Goal: Task Accomplishment & Management: Complete application form

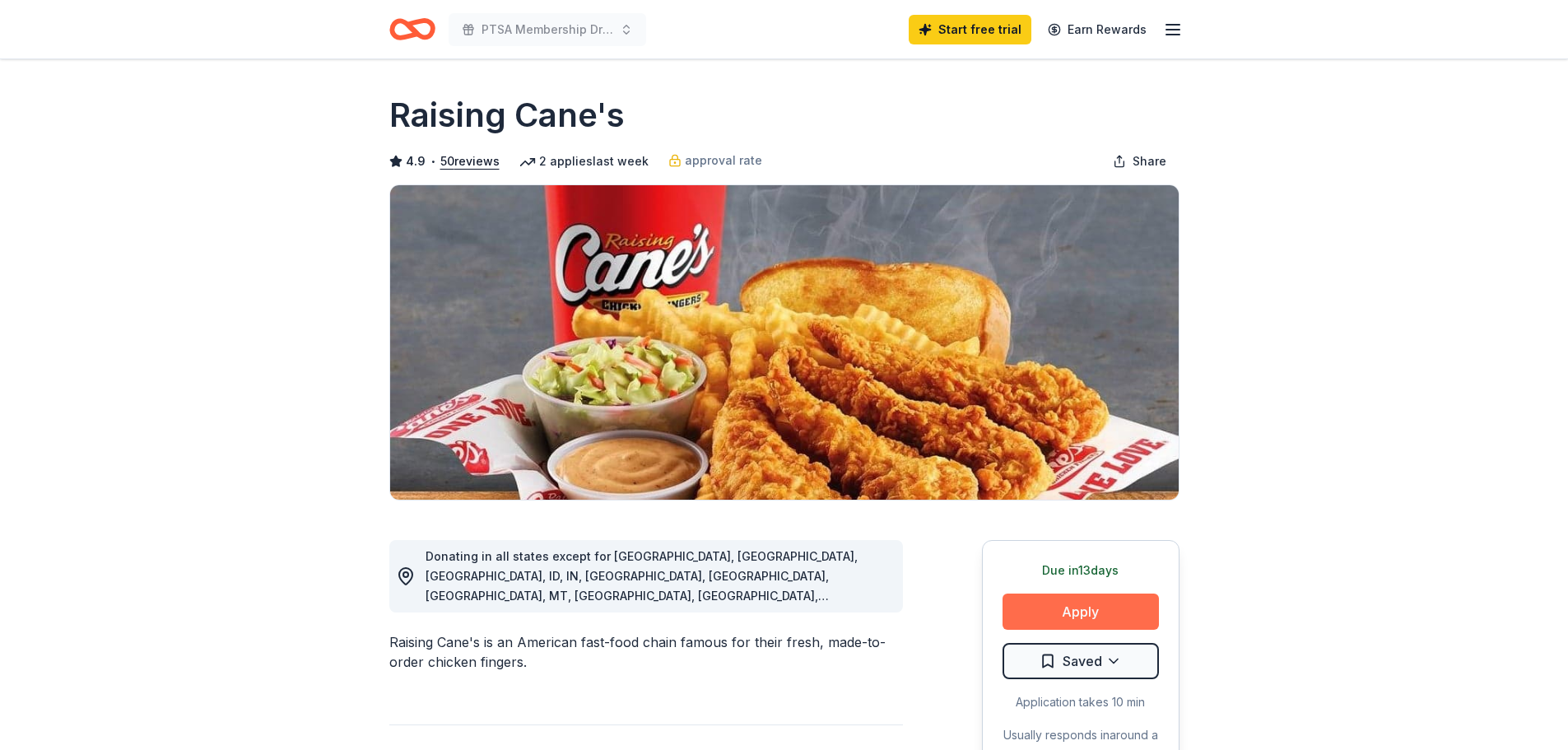
click at [497, 618] on button "Apply" at bounding box center [1081, 611] width 156 height 37
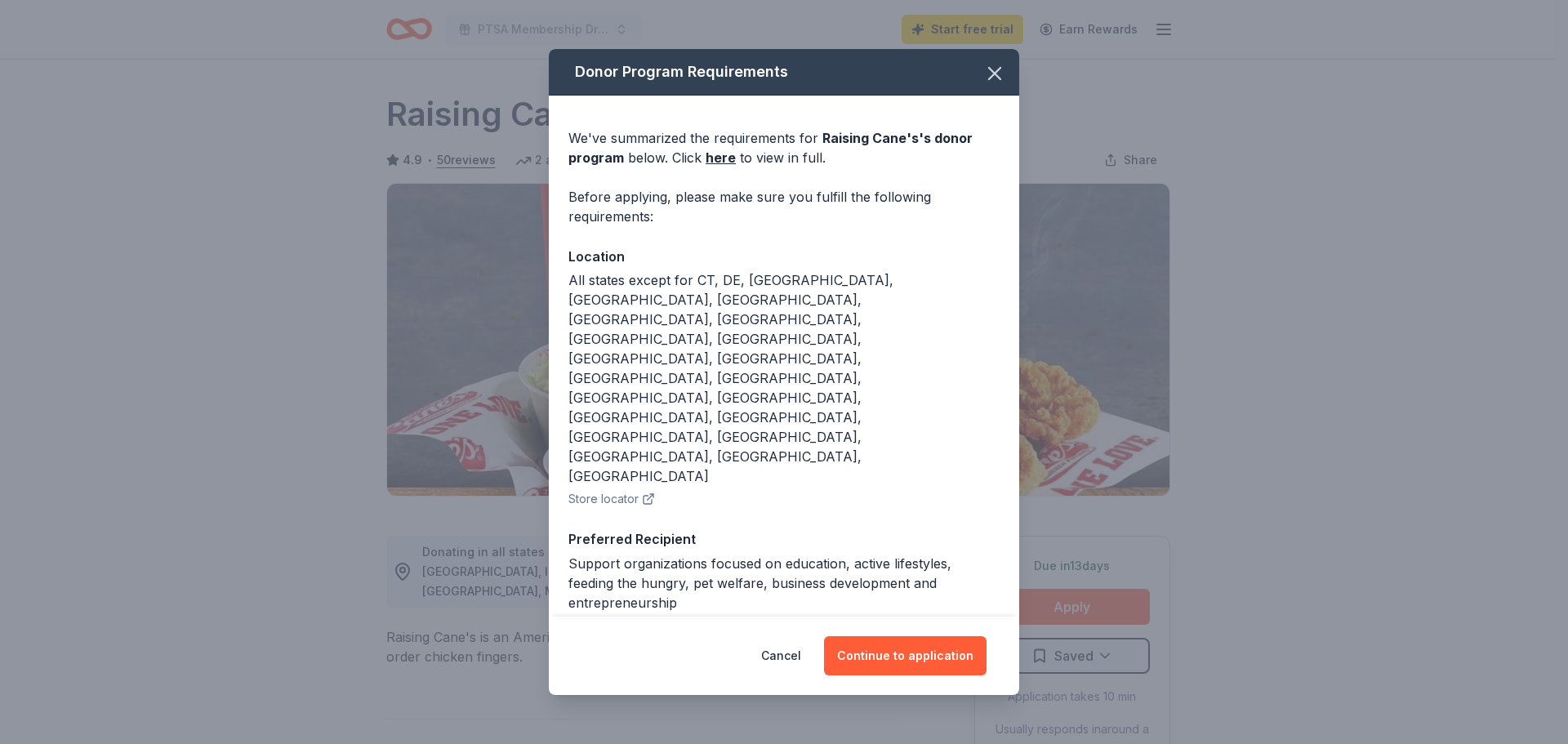
scroll to position [35, 0]
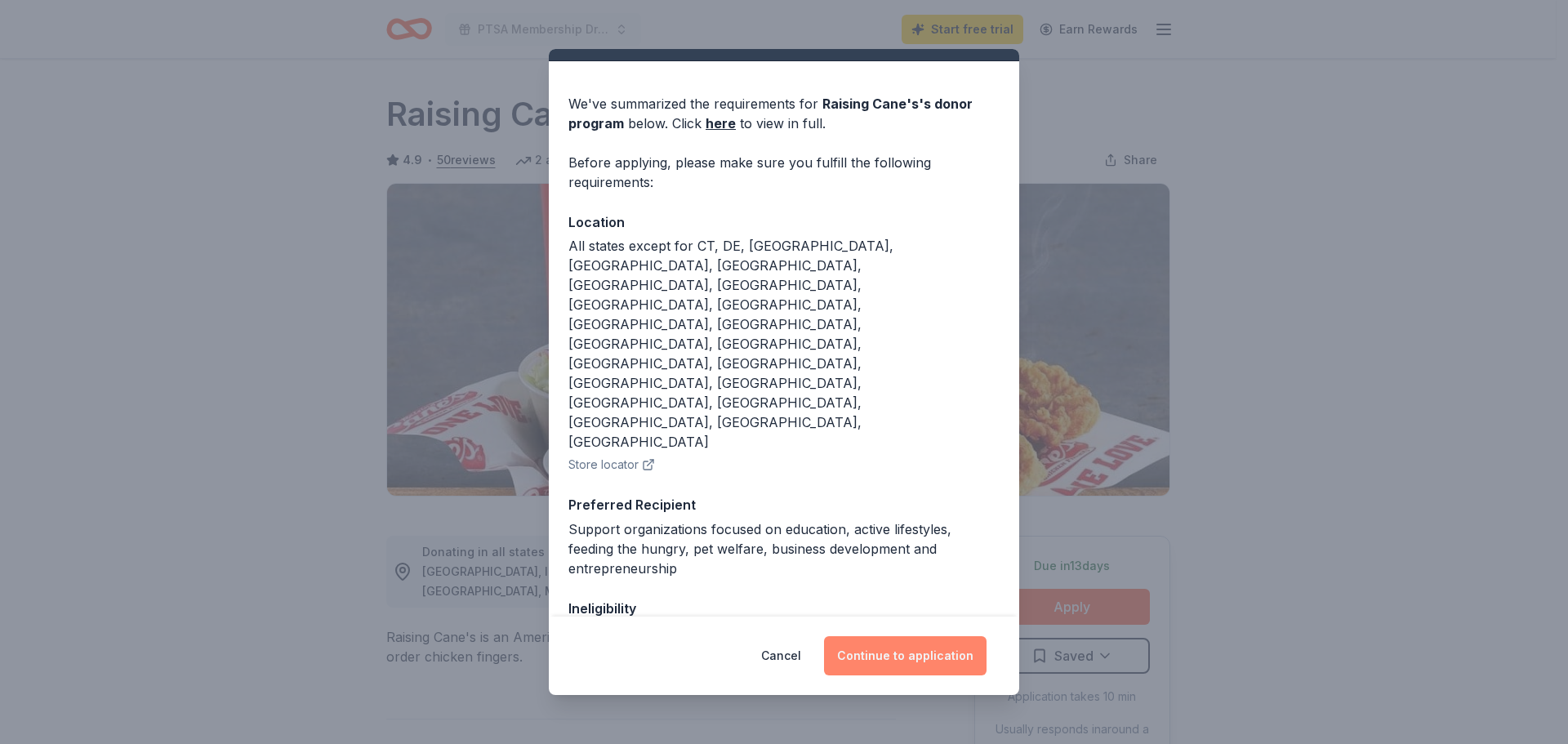
click at [493, 664] on button "Continue to application" at bounding box center [905, 656] width 163 height 39
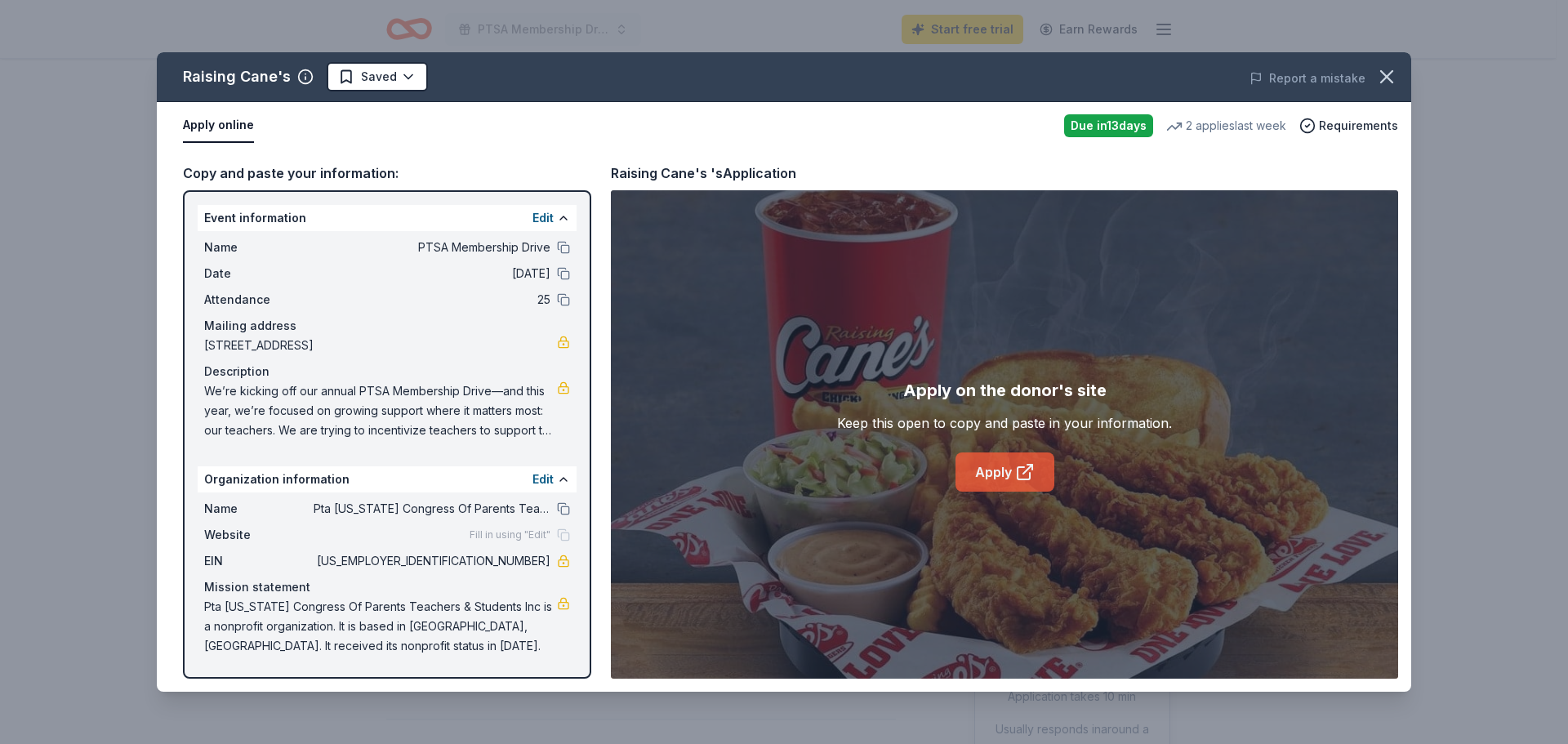
click at [493, 471] on link "Apply" at bounding box center [1004, 472] width 99 height 39
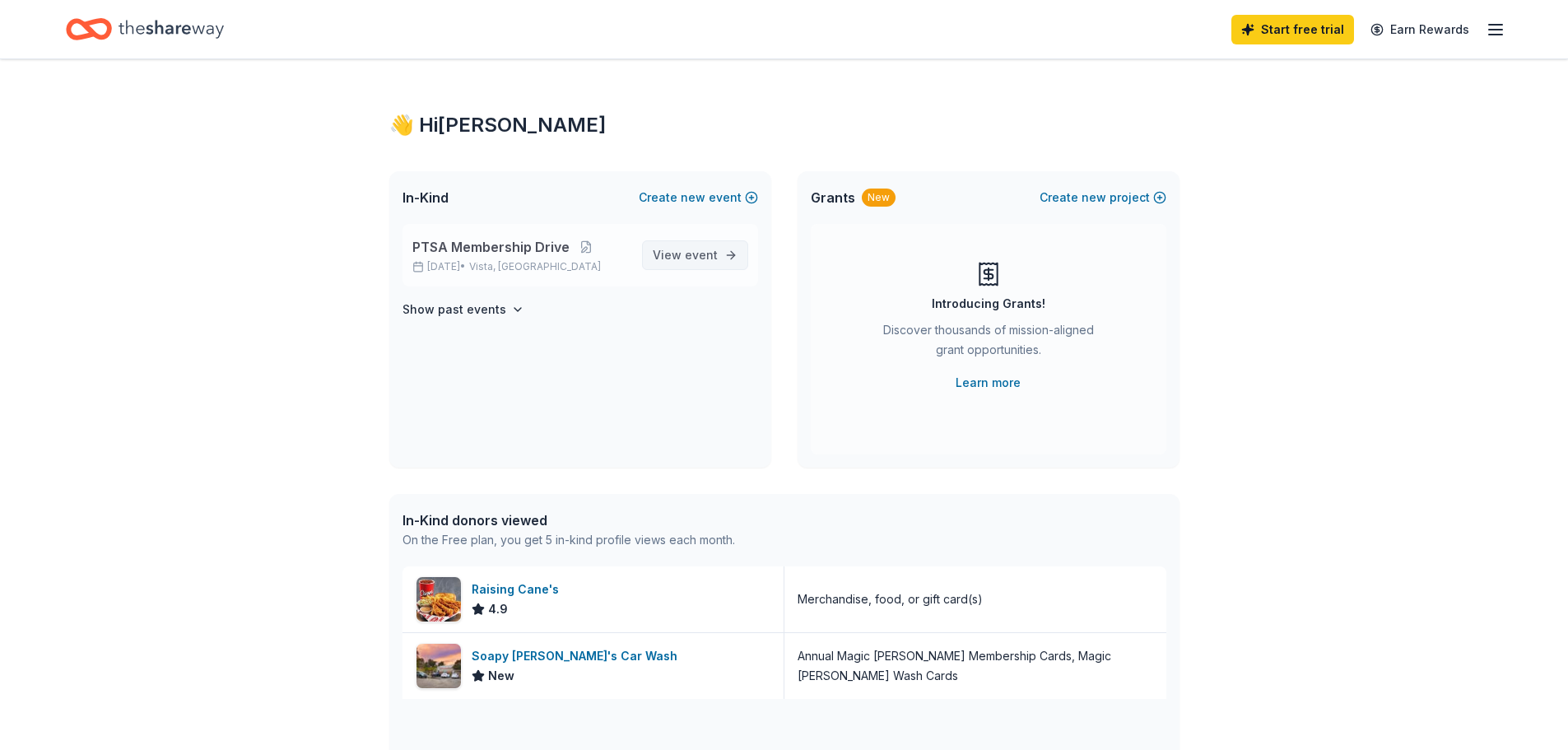
click at [693, 248] on span "event" at bounding box center [701, 255] width 33 height 14
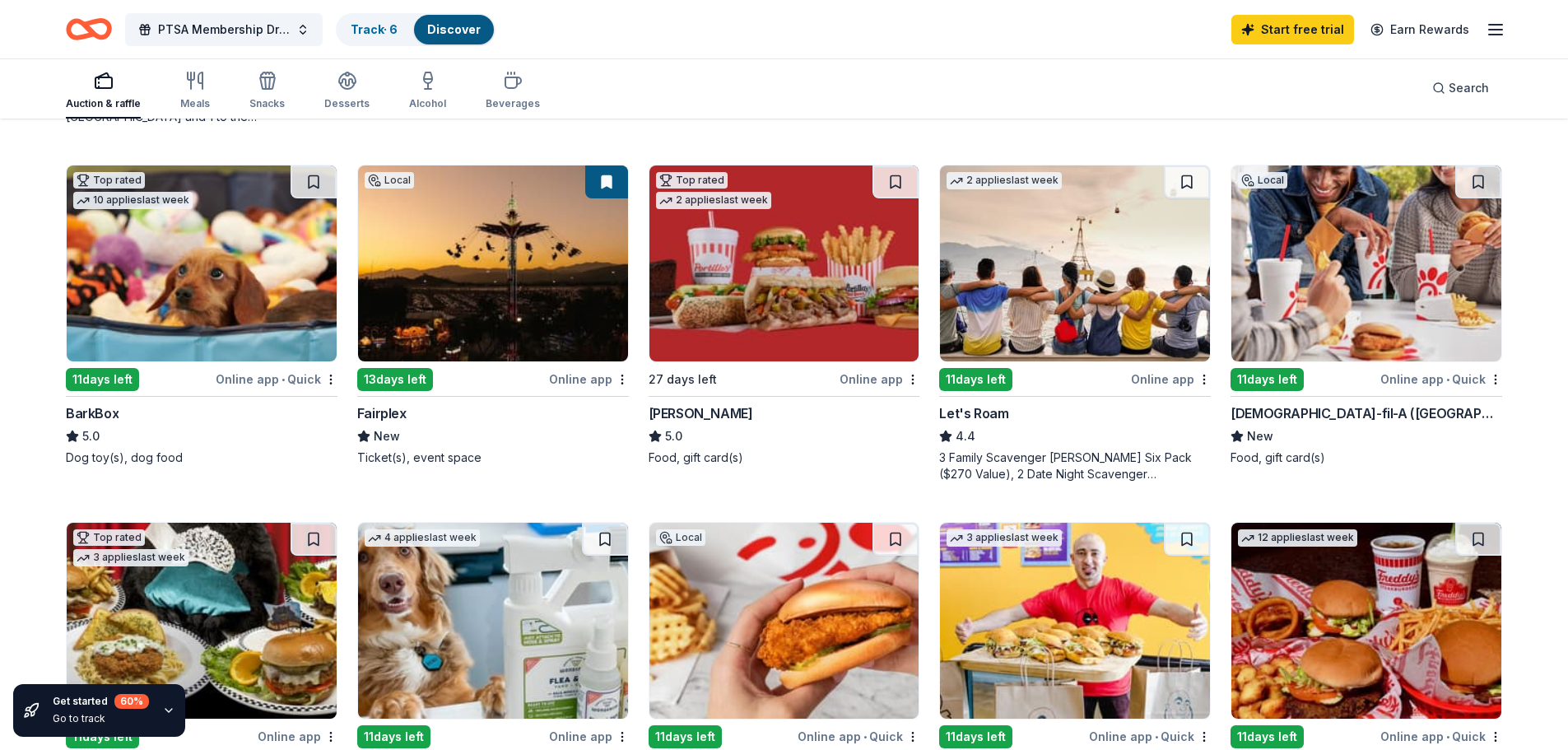
scroll to position [429, 0]
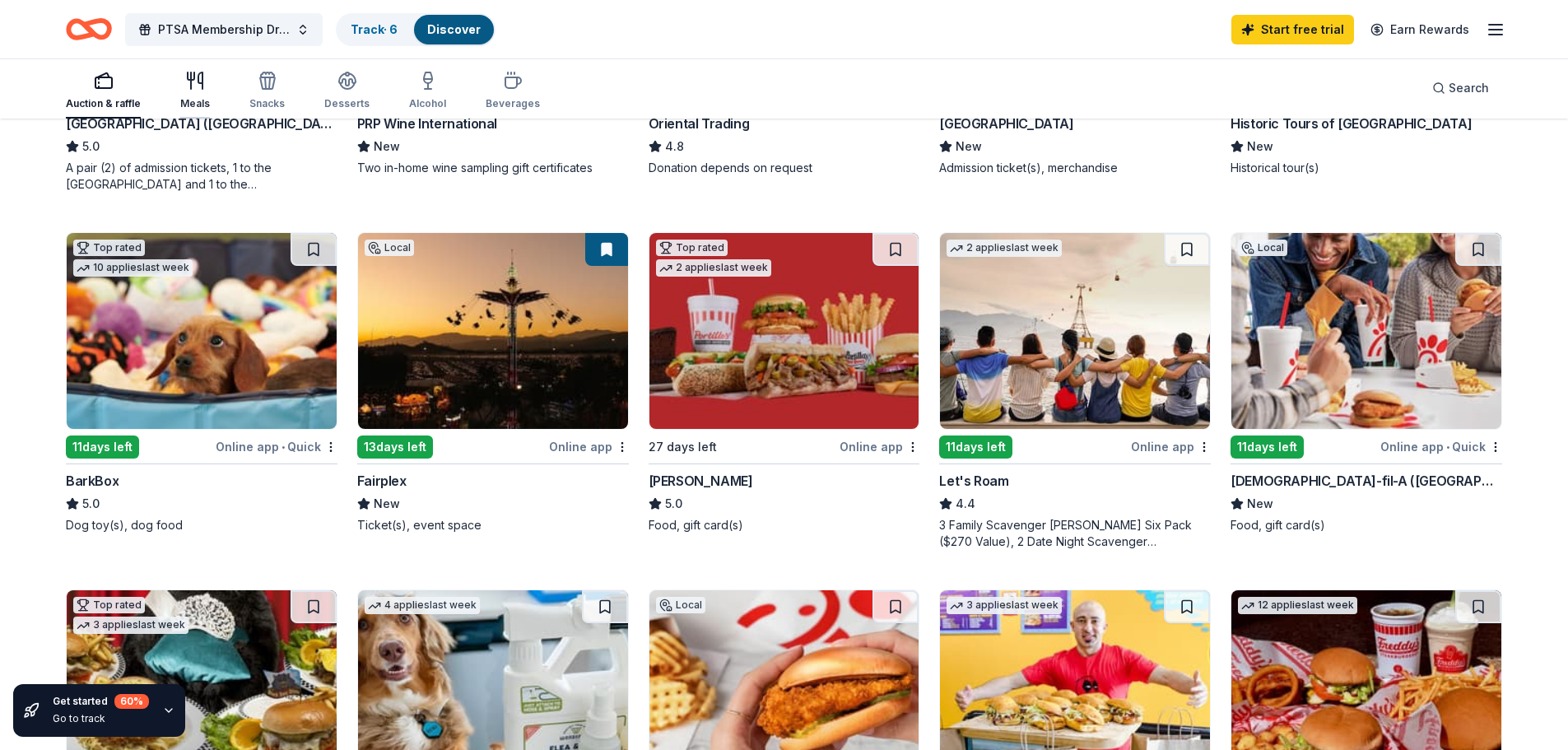
click at [197, 88] on icon "button" at bounding box center [195, 80] width 20 height 20
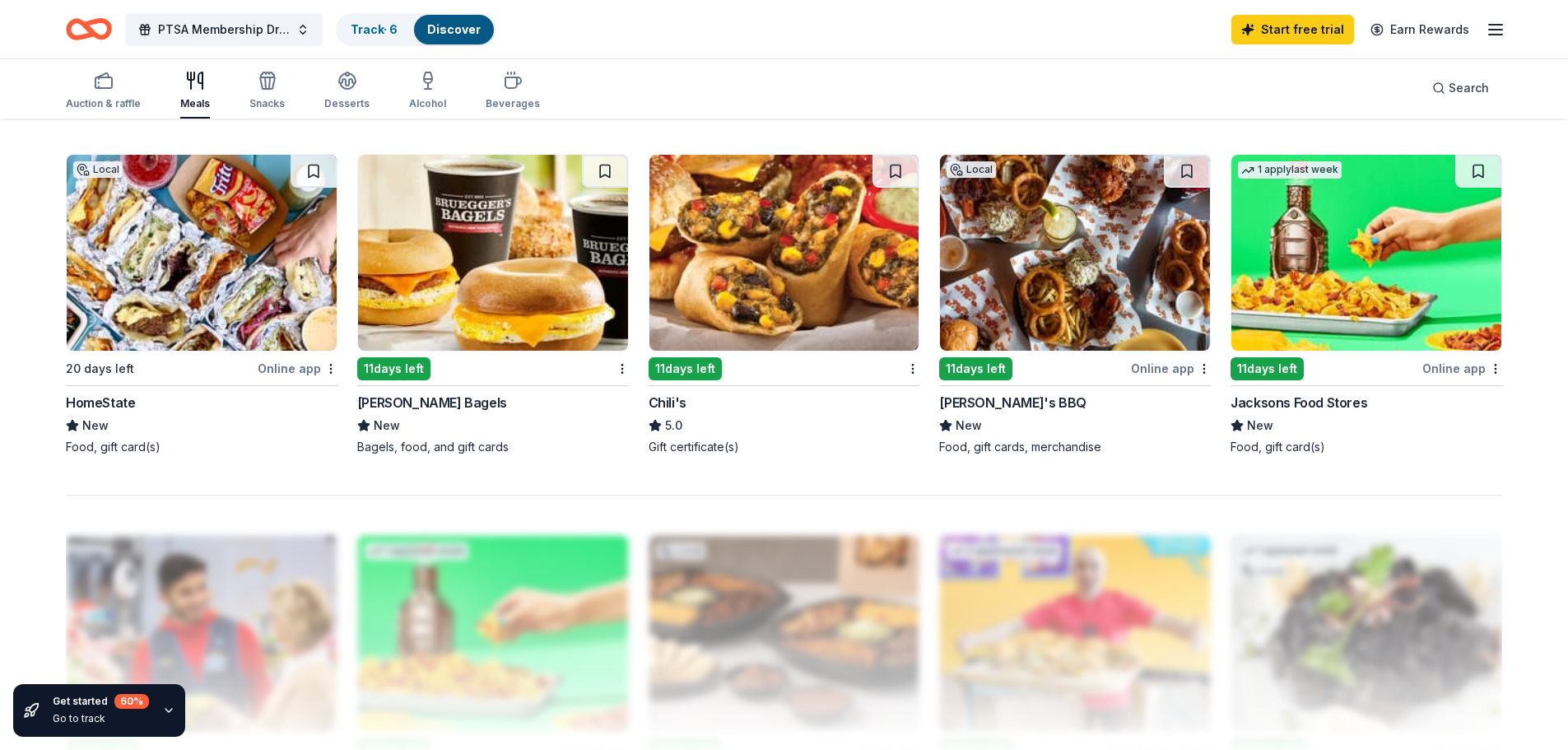
scroll to position [1186, 0]
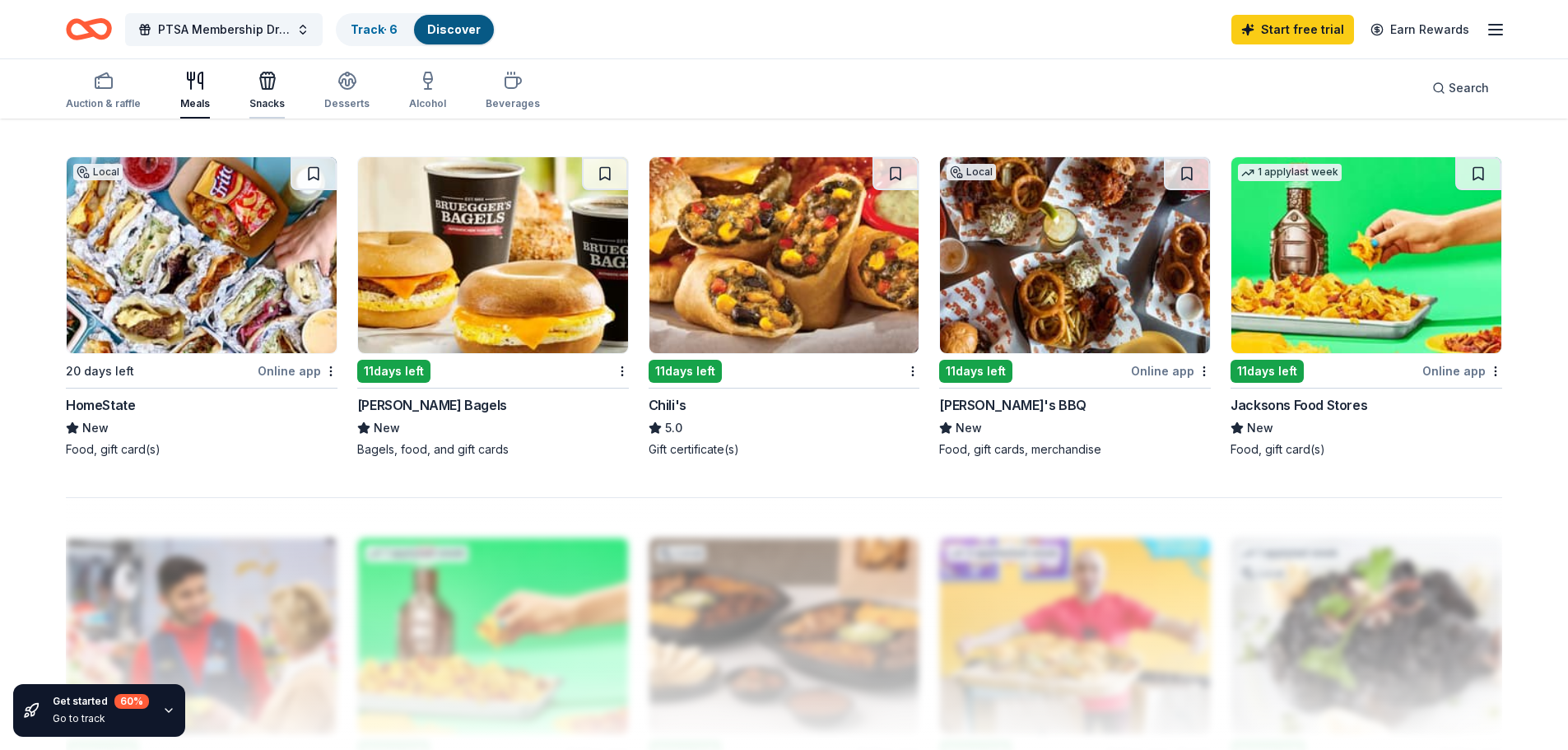
click at [275, 91] on div "Snacks" at bounding box center [268, 90] width 36 height 39
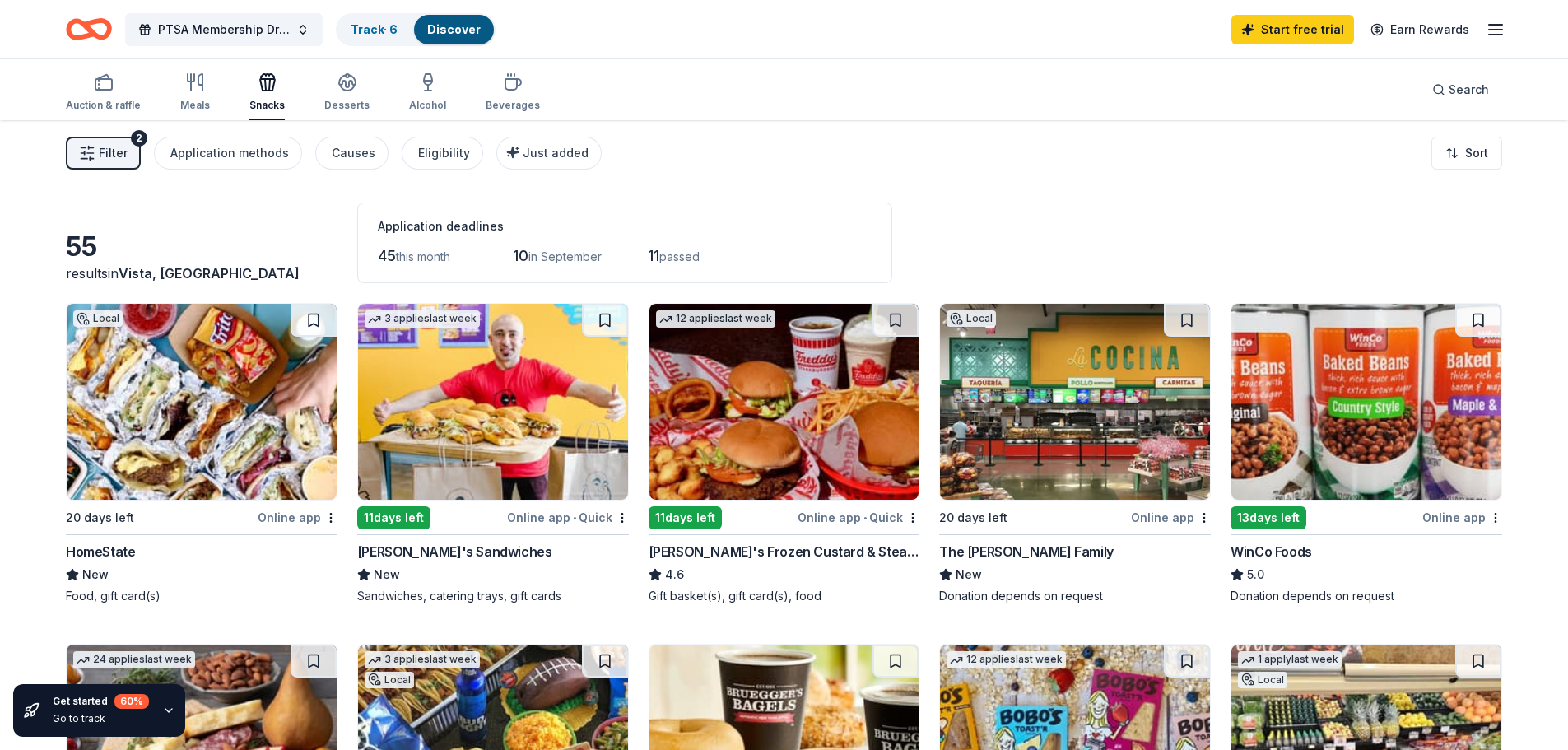
click at [122, 356] on img at bounding box center [201, 401] width 270 height 196
click at [338, 107] on div "Desserts" at bounding box center [347, 105] width 45 height 13
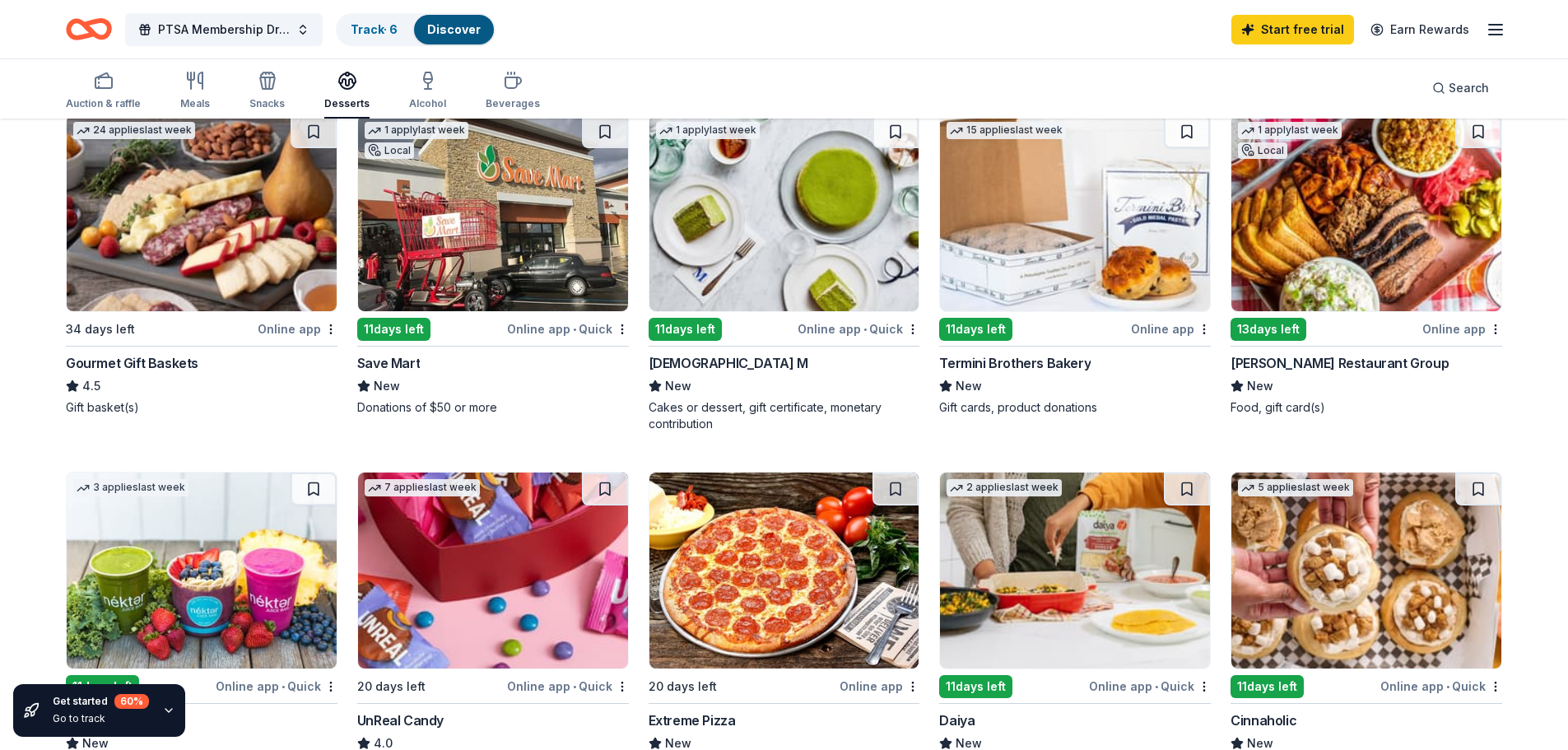
scroll to position [659, 0]
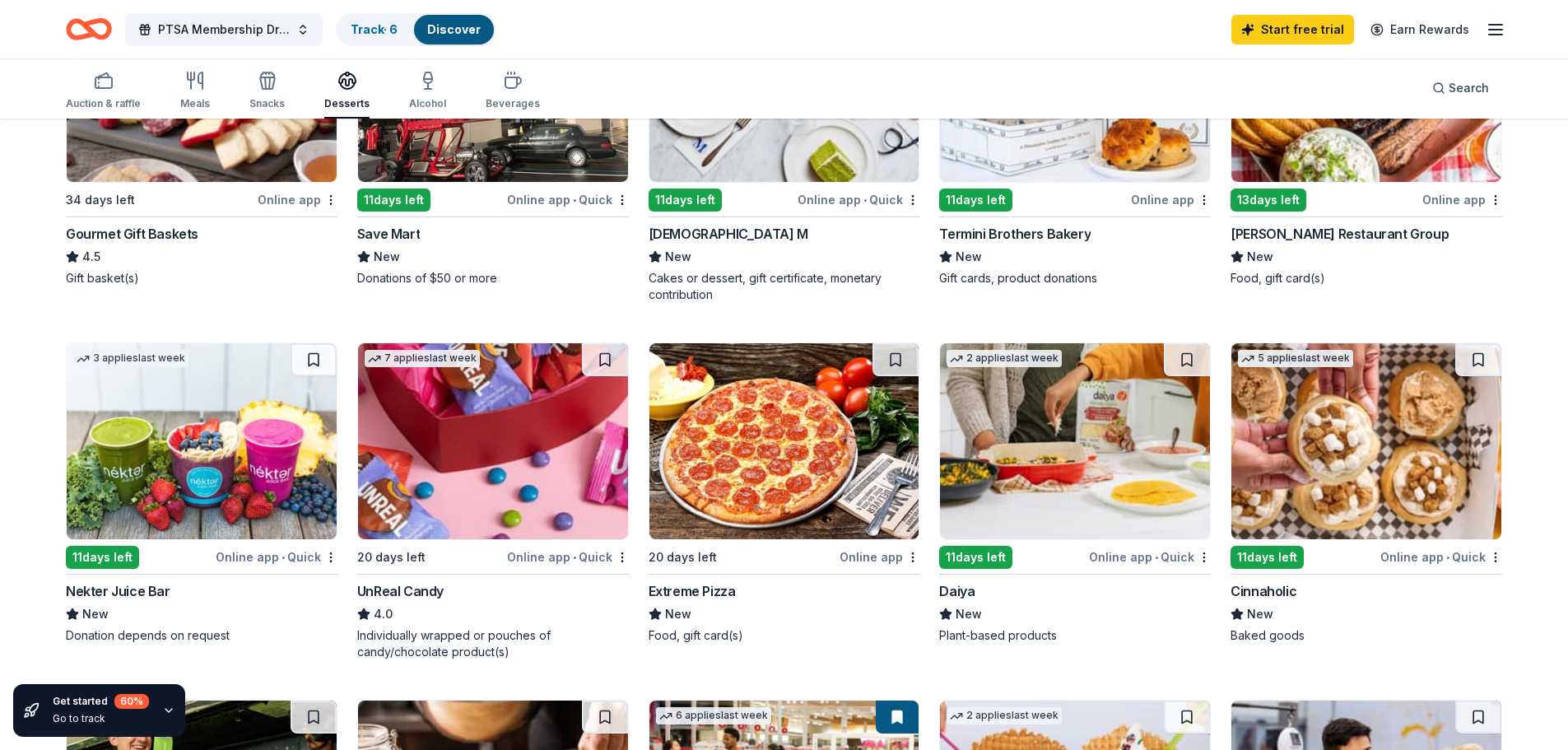
click at [160, 542] on div "3 applies last week 11 days left Online app • Quick Nekter Juice Bar New Donati…" at bounding box center [201, 493] width 272 height 302
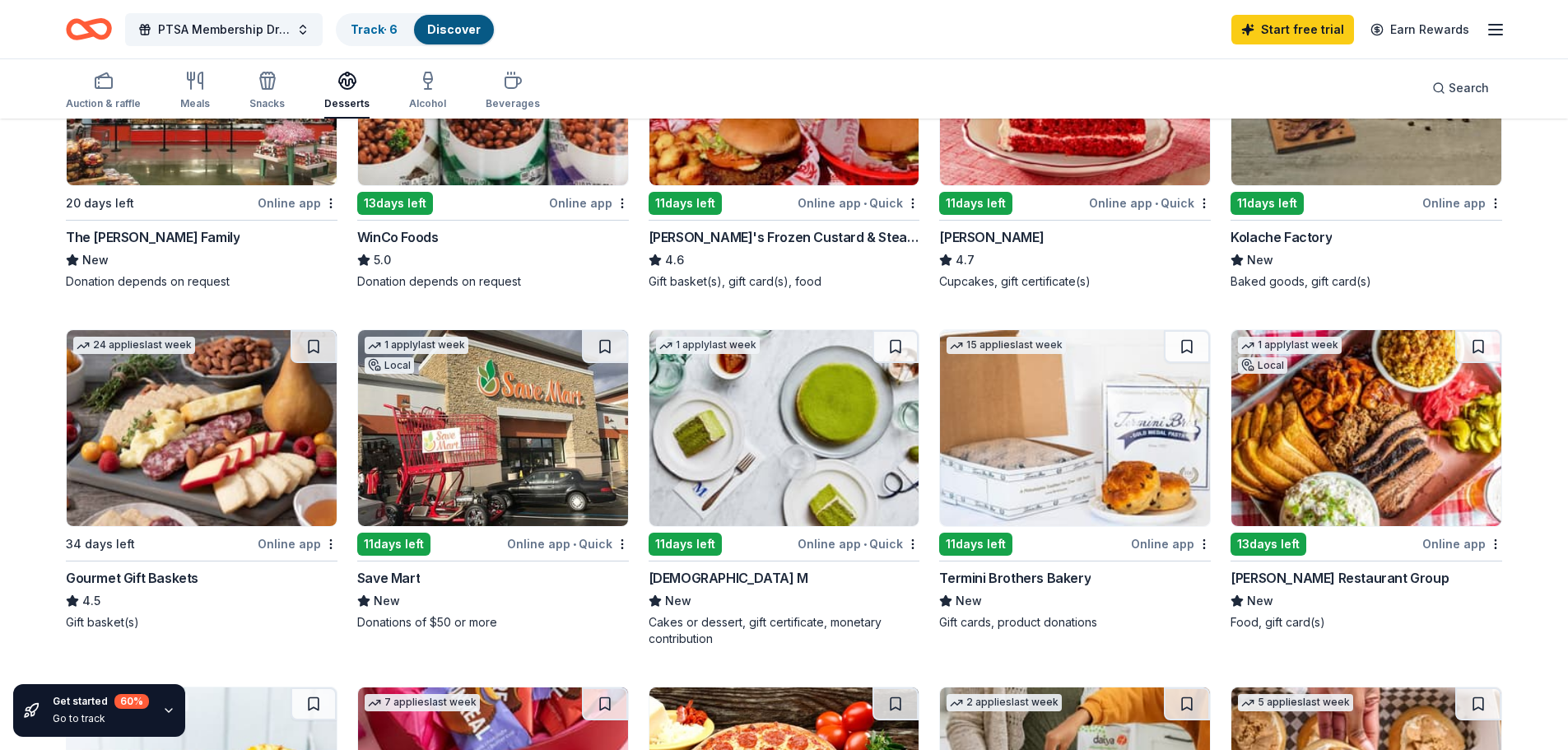
scroll to position [297, 0]
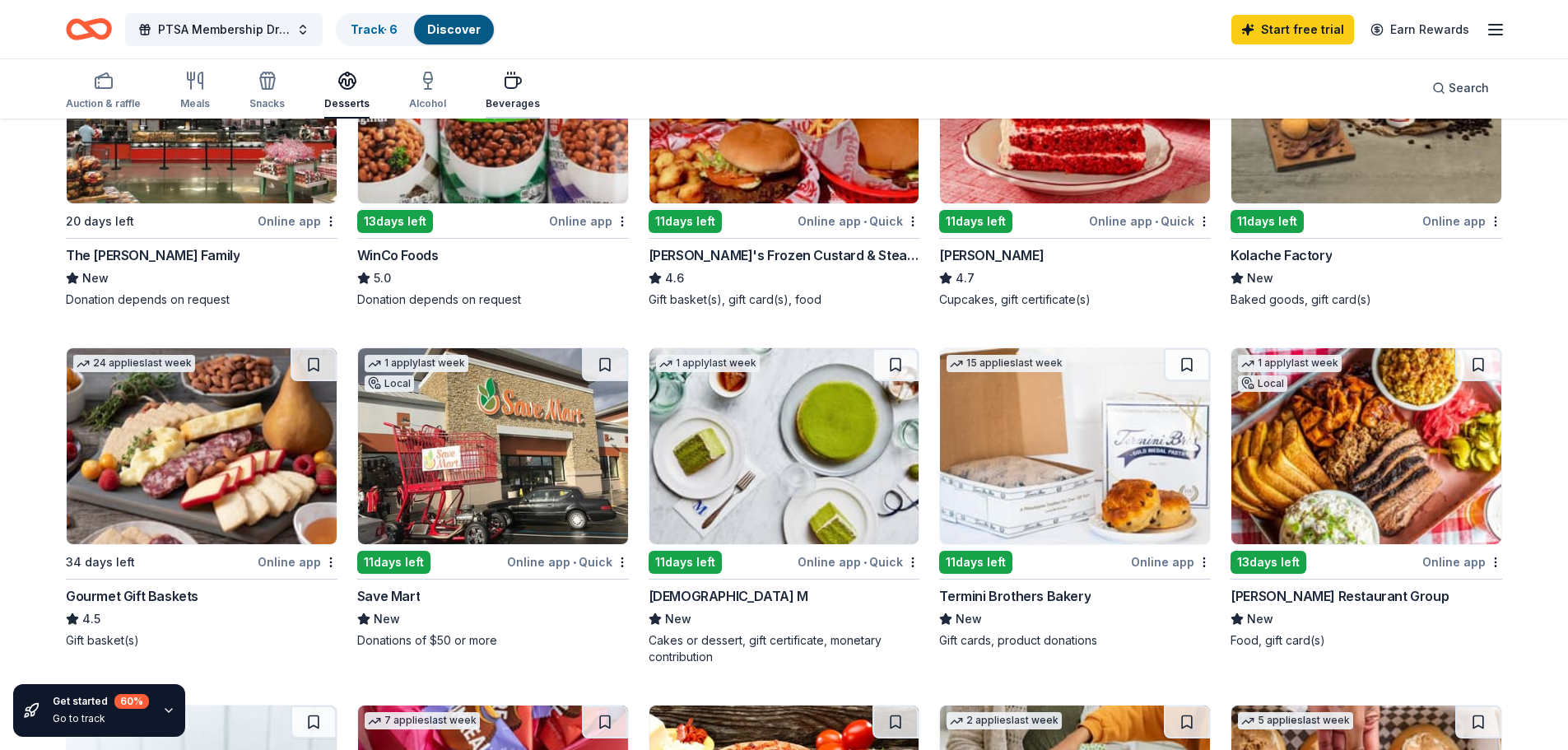
click at [508, 91] on div "Beverages" at bounding box center [513, 90] width 54 height 39
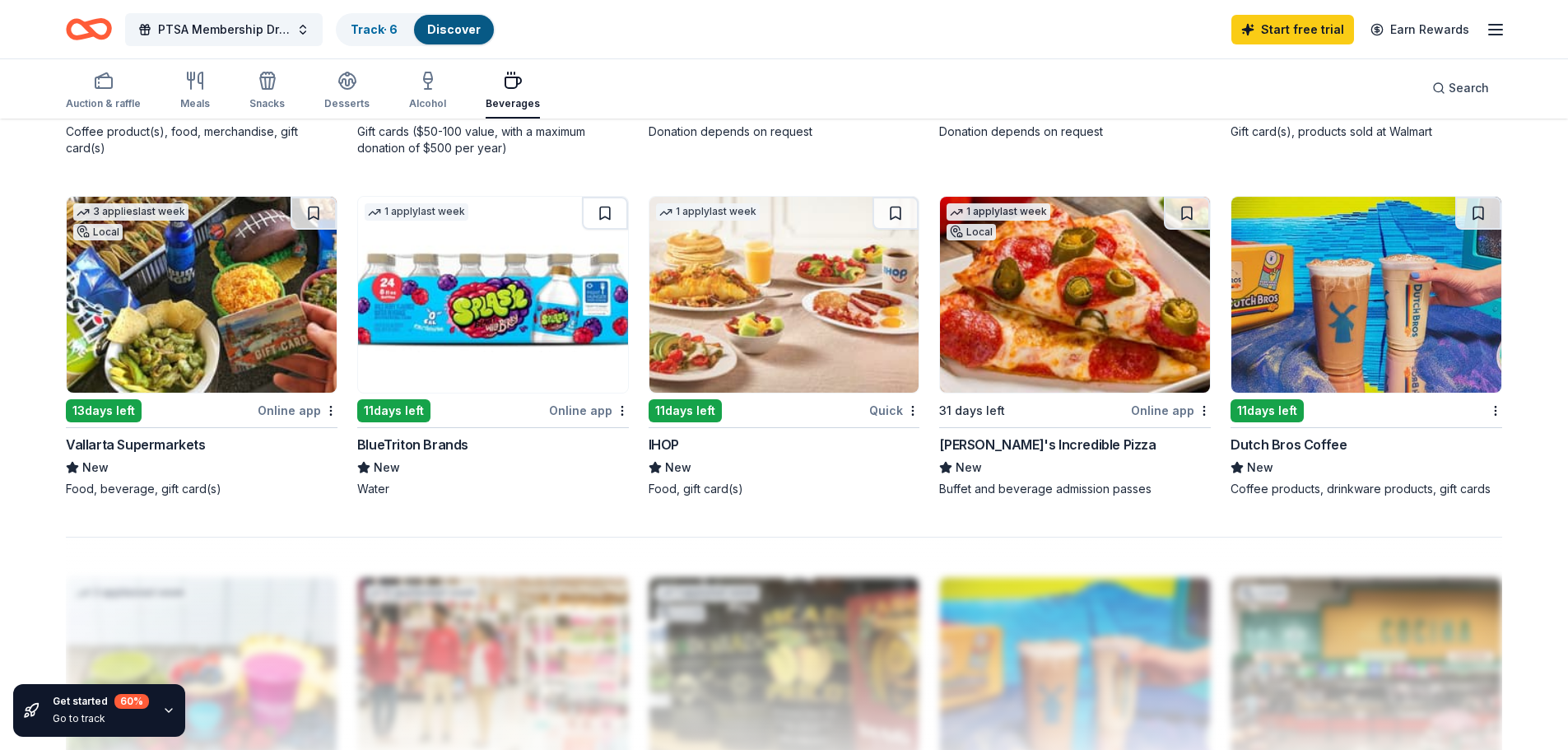
scroll to position [1186, 0]
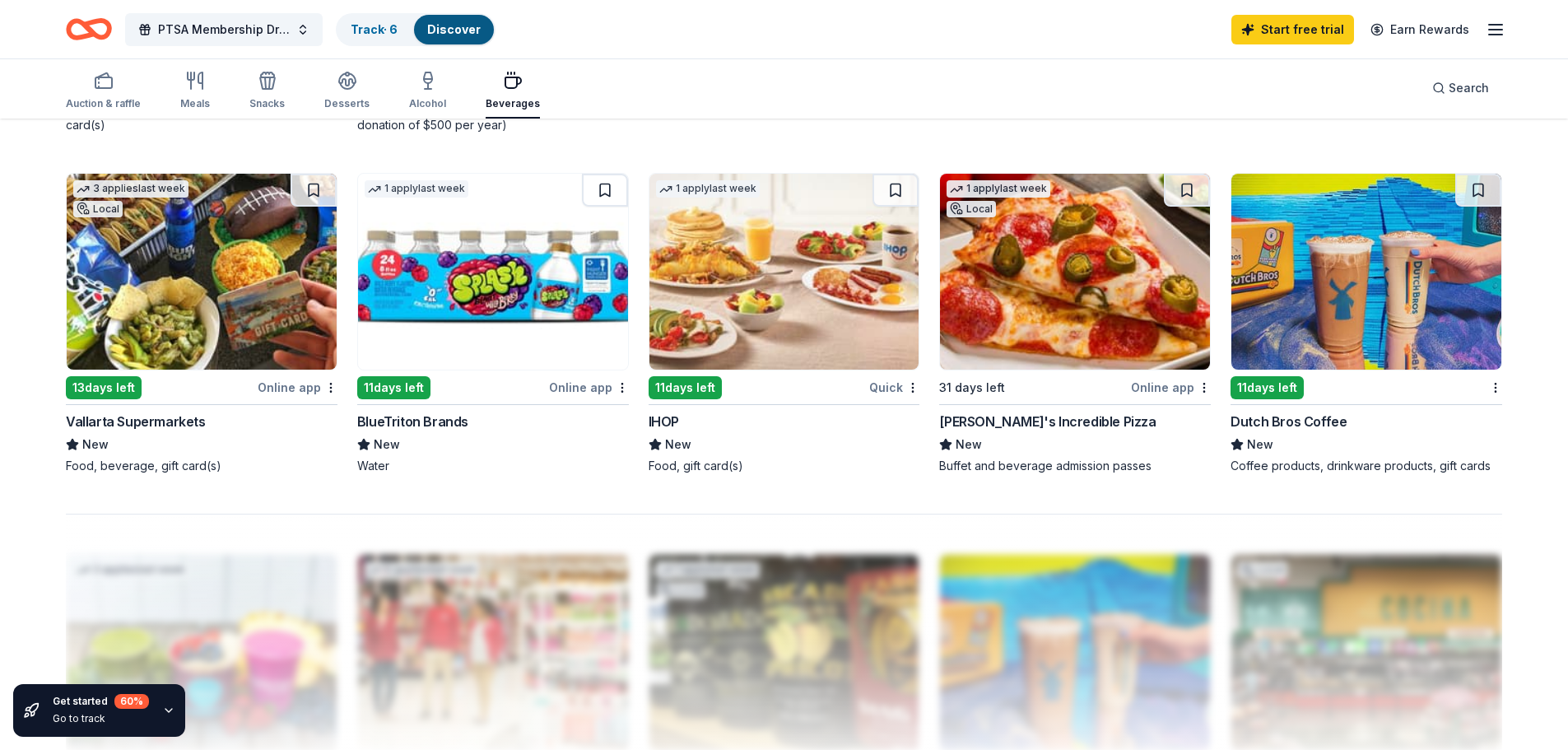
click at [1270, 431] on div "Dutch Bros Coffee" at bounding box center [1288, 421] width 116 height 20
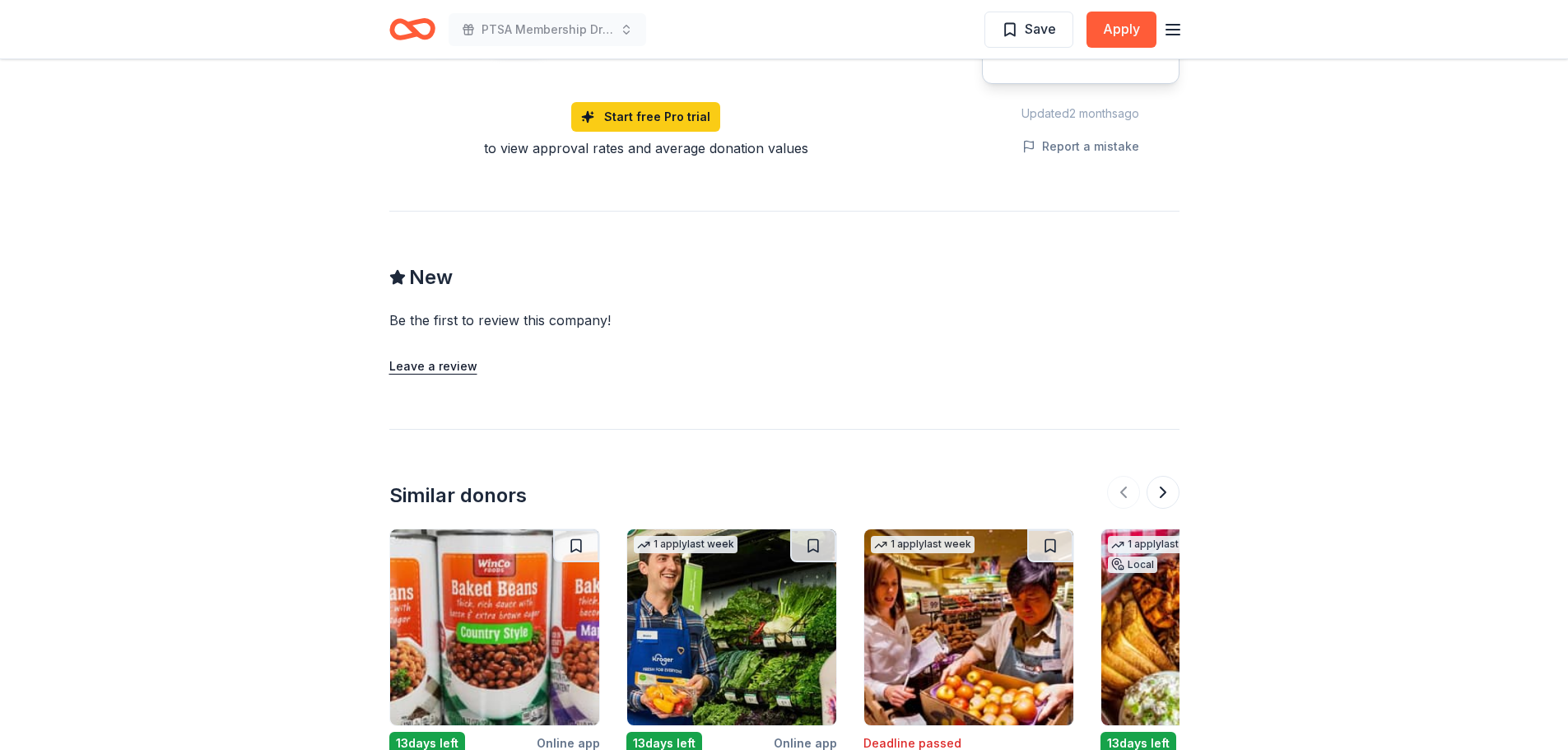
scroll to position [1417, 0]
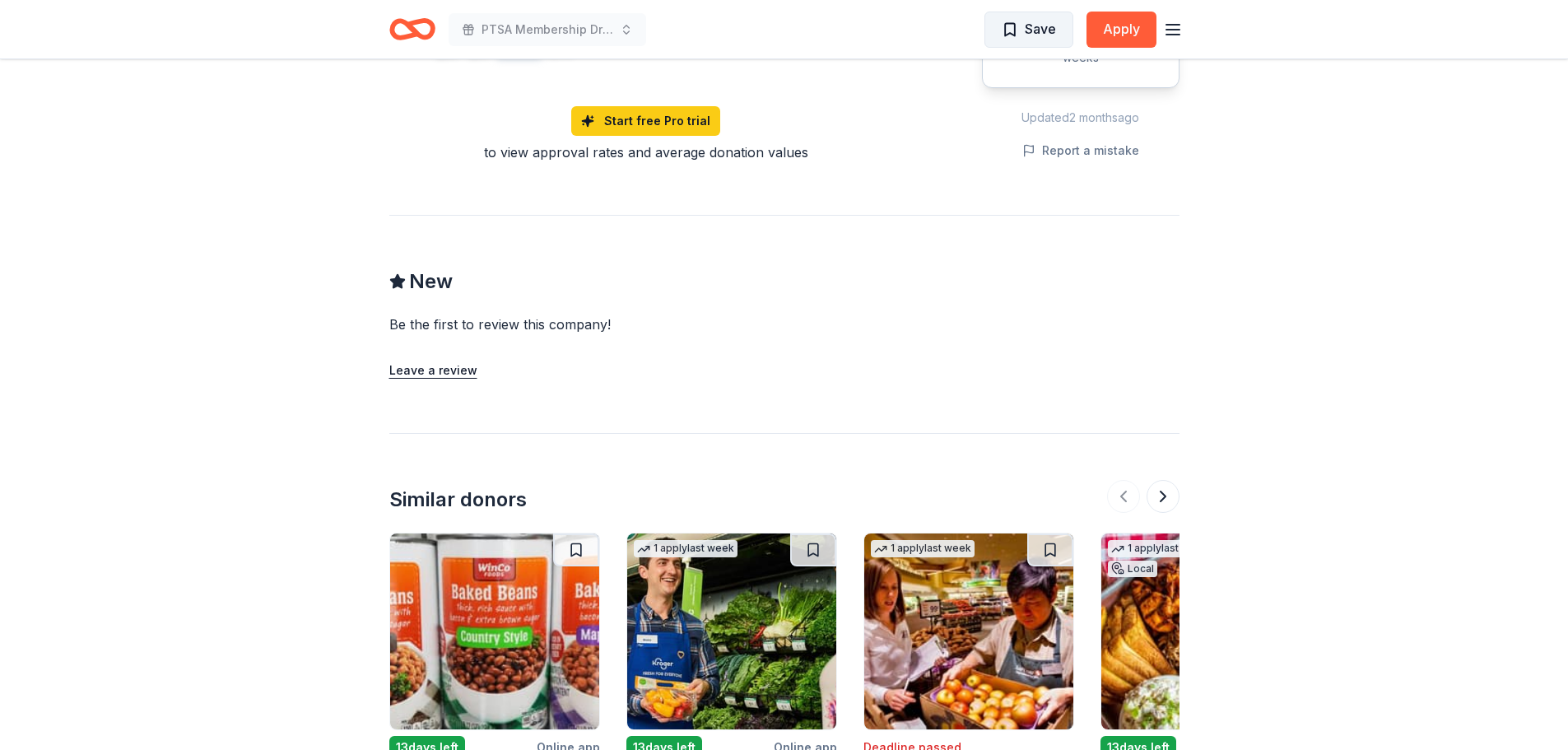
drag, startPoint x: 0, startPoint y: 0, endPoint x: 993, endPoint y: 44, distance: 994.0
click at [1113, 21] on button "Apply" at bounding box center [1122, 30] width 70 height 37
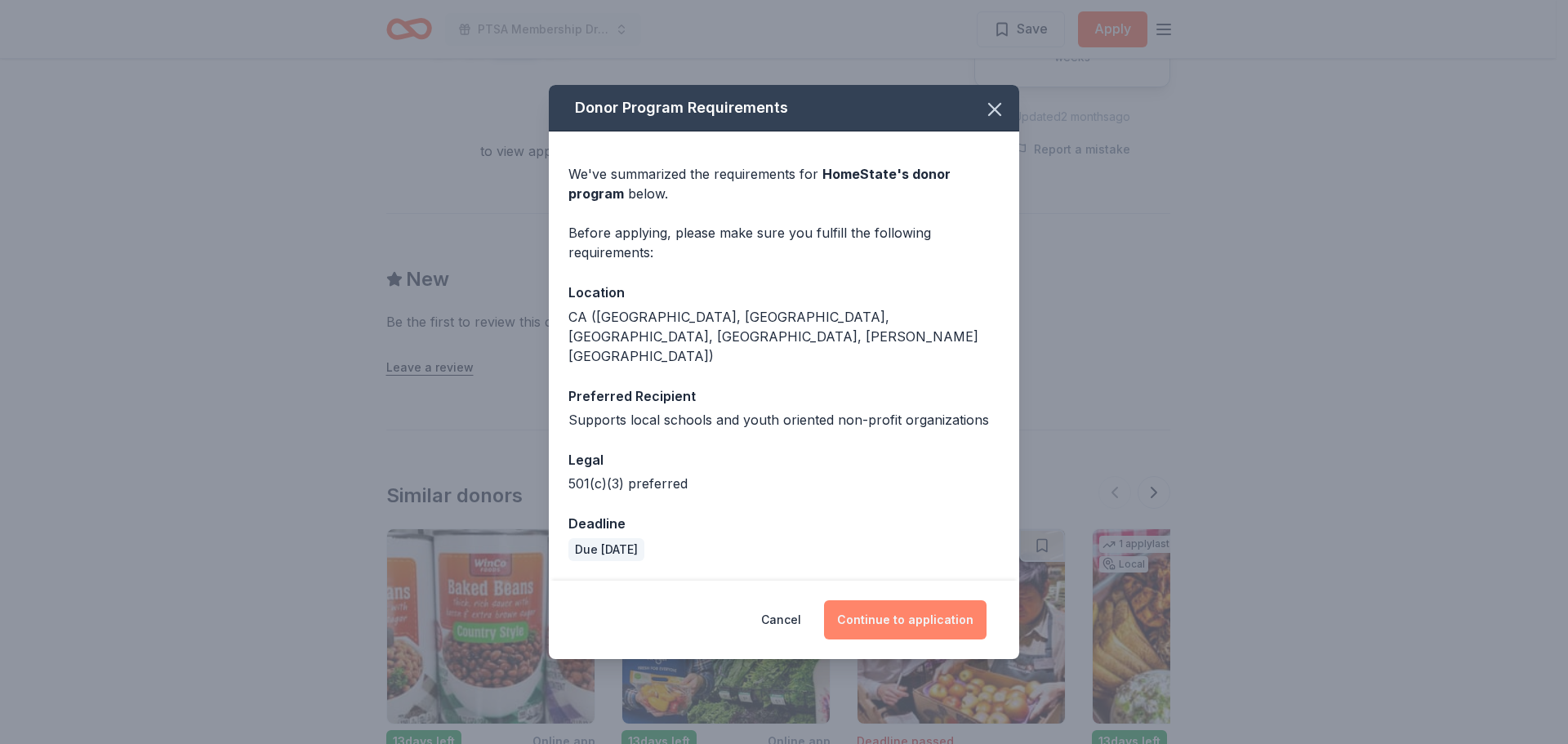
click at [906, 601] on button "Continue to application" at bounding box center [905, 620] width 163 height 39
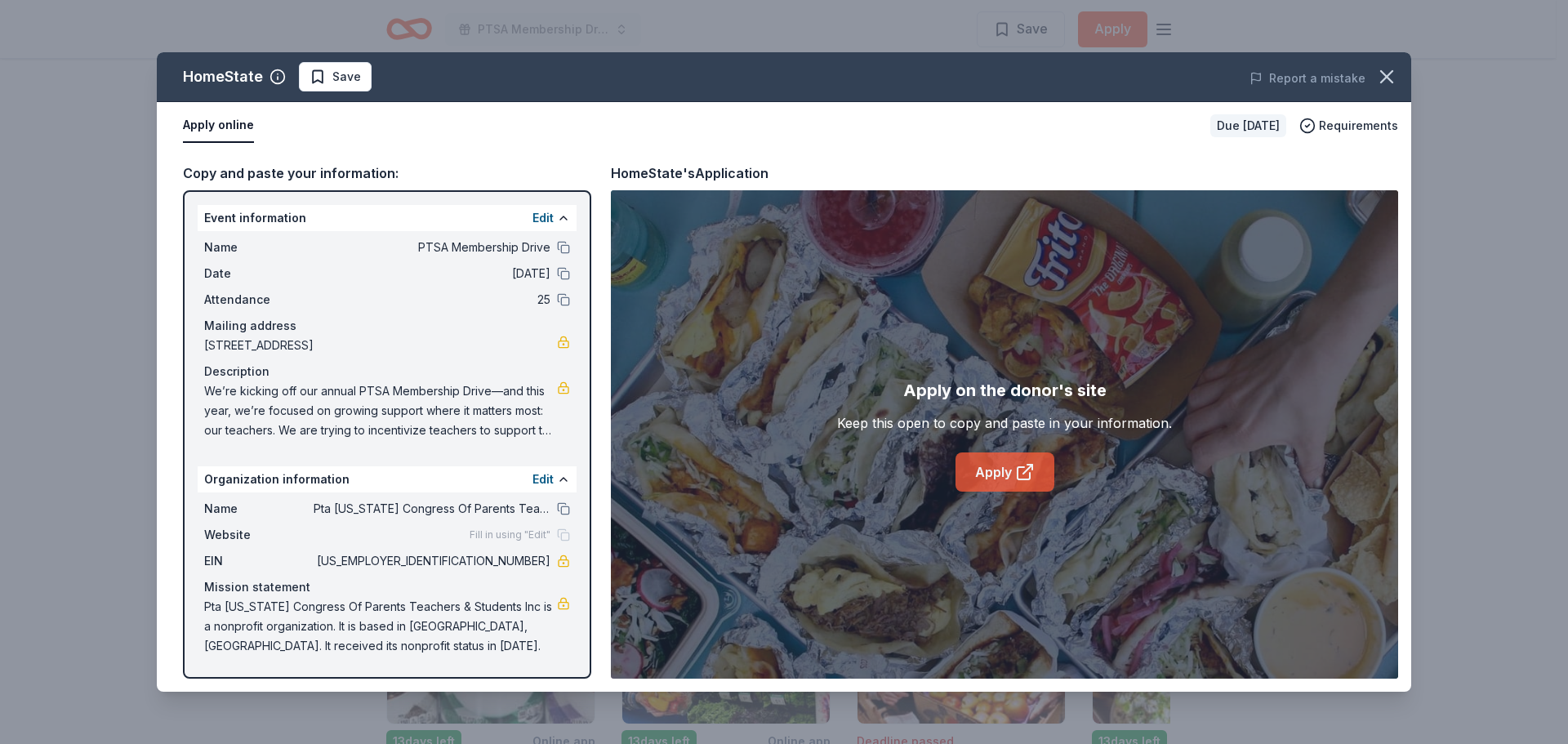
click at [980, 466] on link "Apply" at bounding box center [1004, 472] width 99 height 39
click at [1390, 78] on icon "button" at bounding box center [1386, 76] width 23 height 23
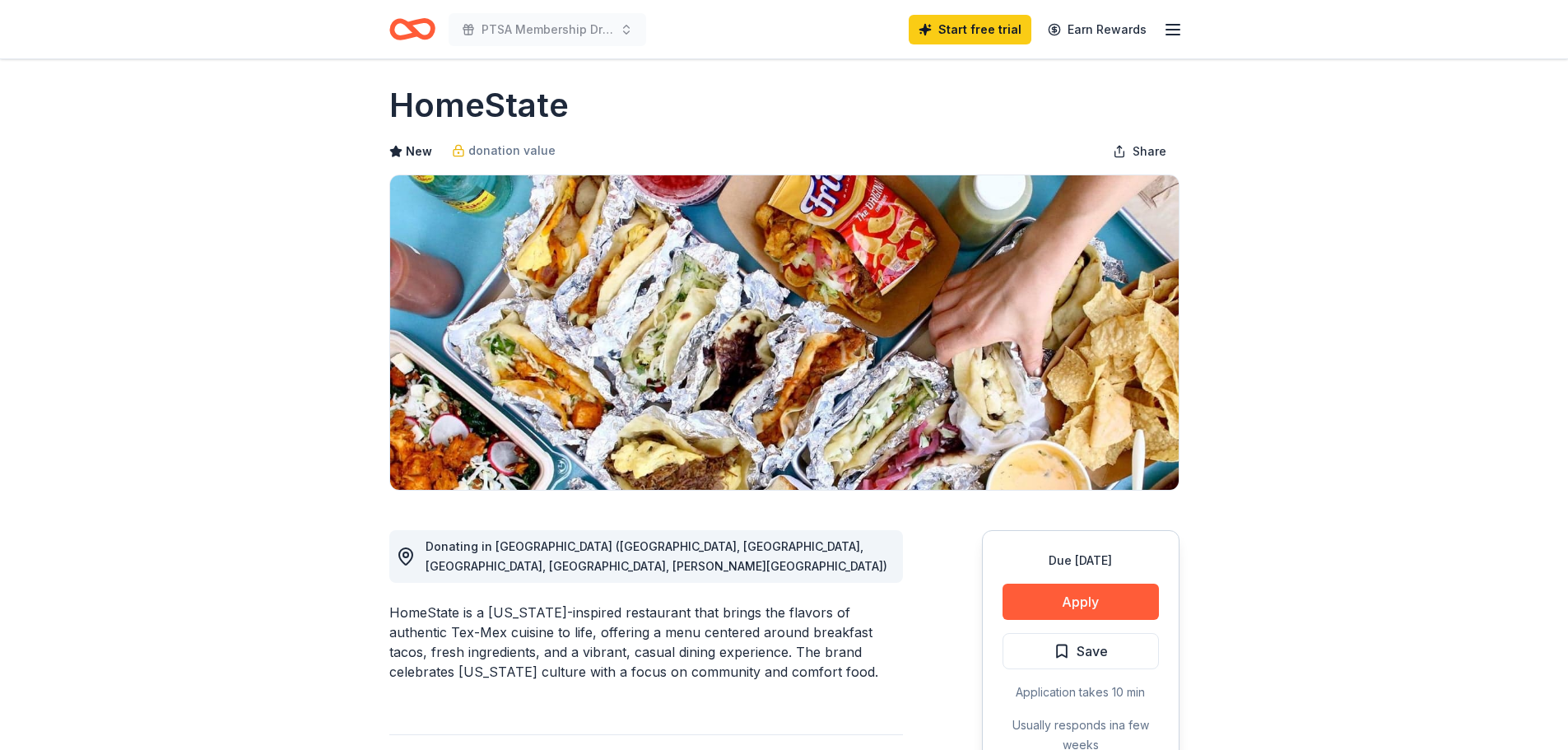
scroll to position [0, 0]
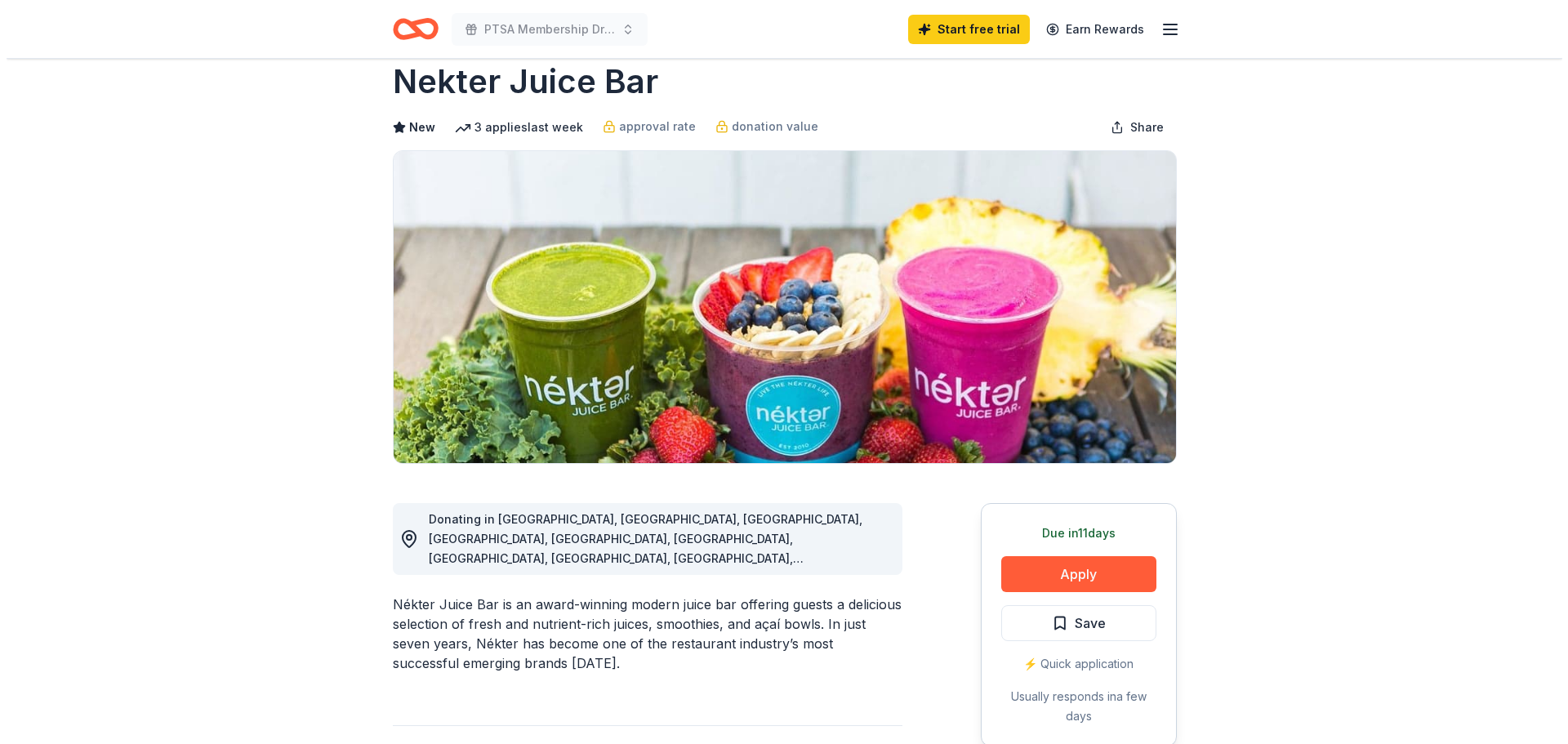
scroll to position [98, 0]
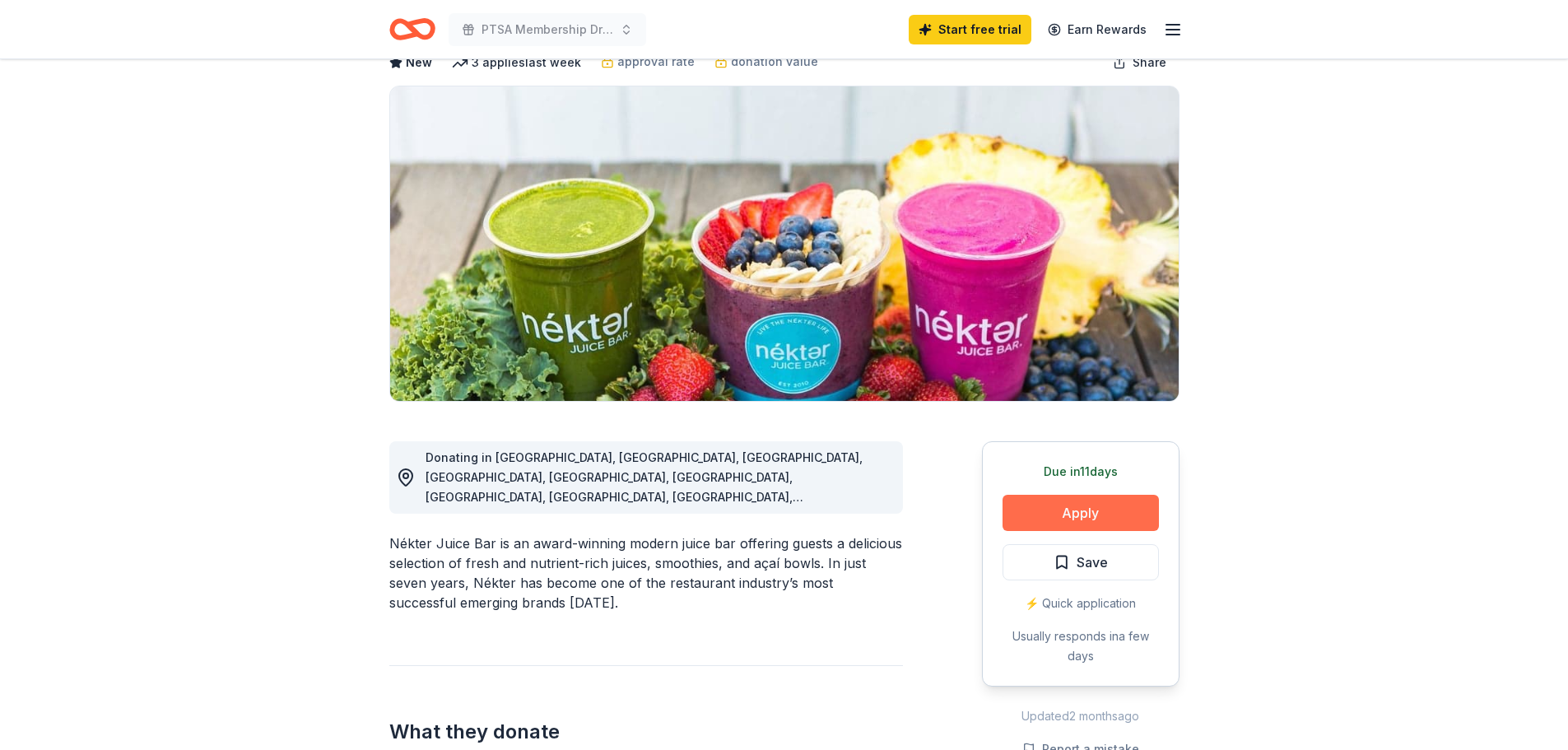
click at [1041, 513] on button "Apply" at bounding box center [1081, 513] width 156 height 37
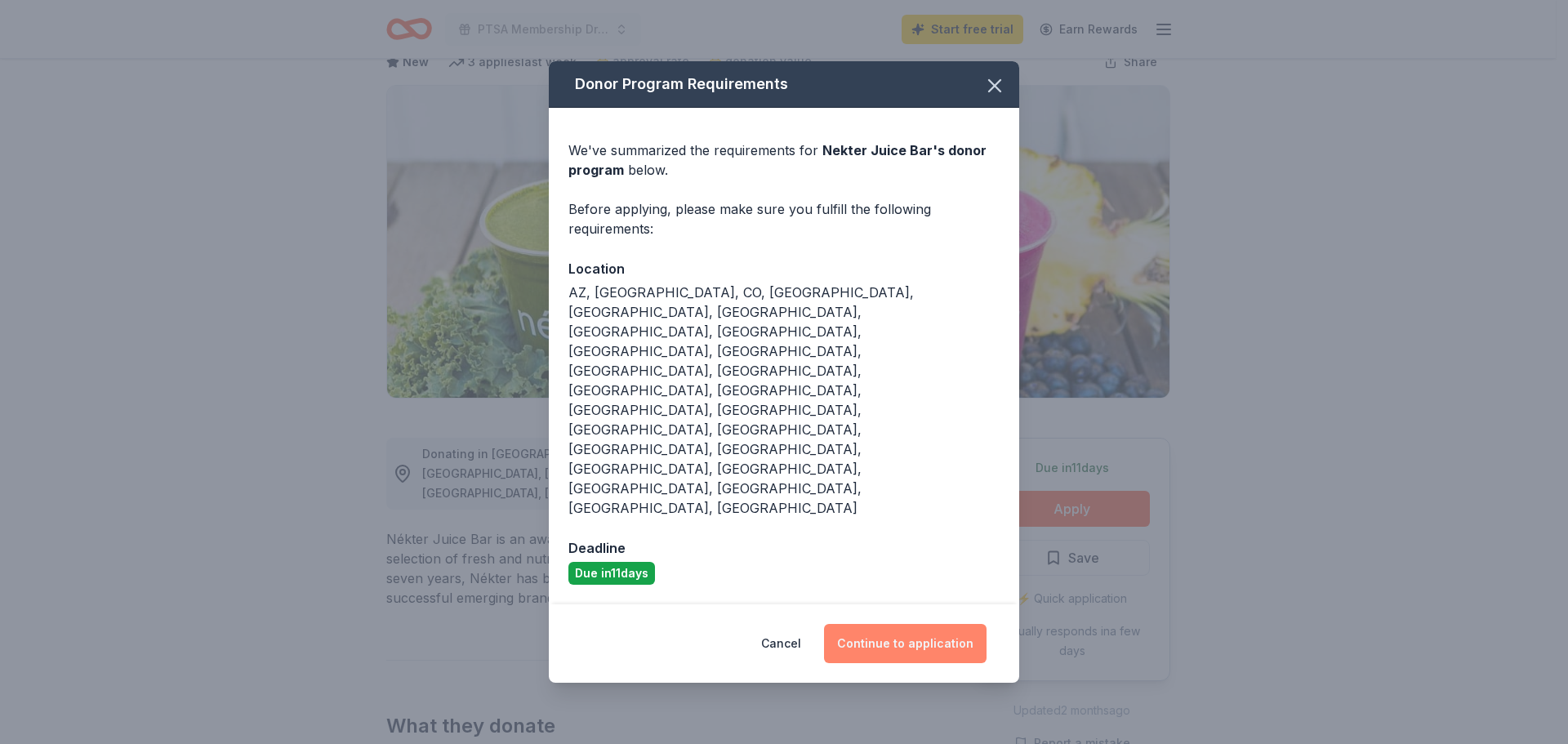
click at [895, 624] on button "Continue to application" at bounding box center [905, 644] width 163 height 39
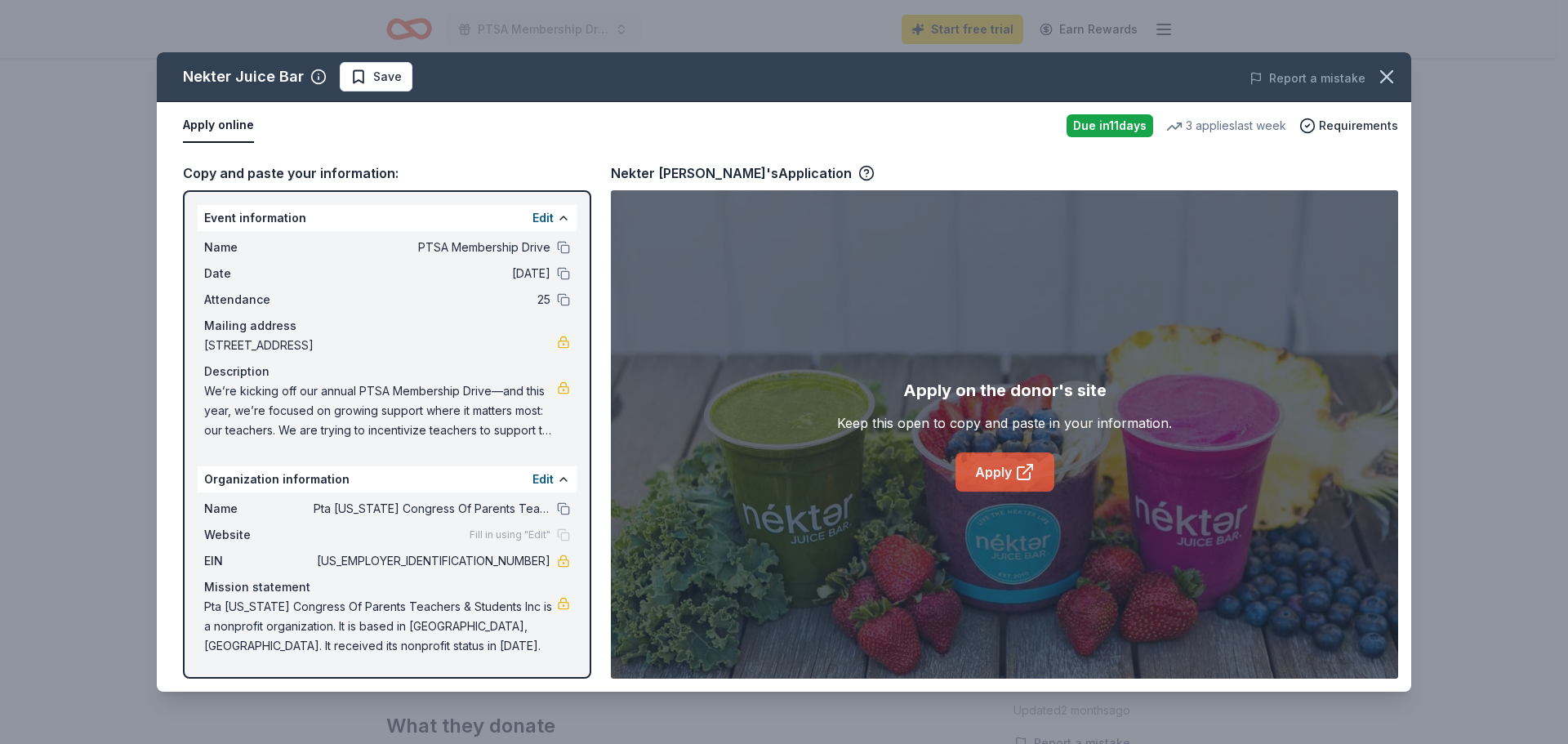
click at [1001, 461] on link "Apply" at bounding box center [1004, 472] width 99 height 39
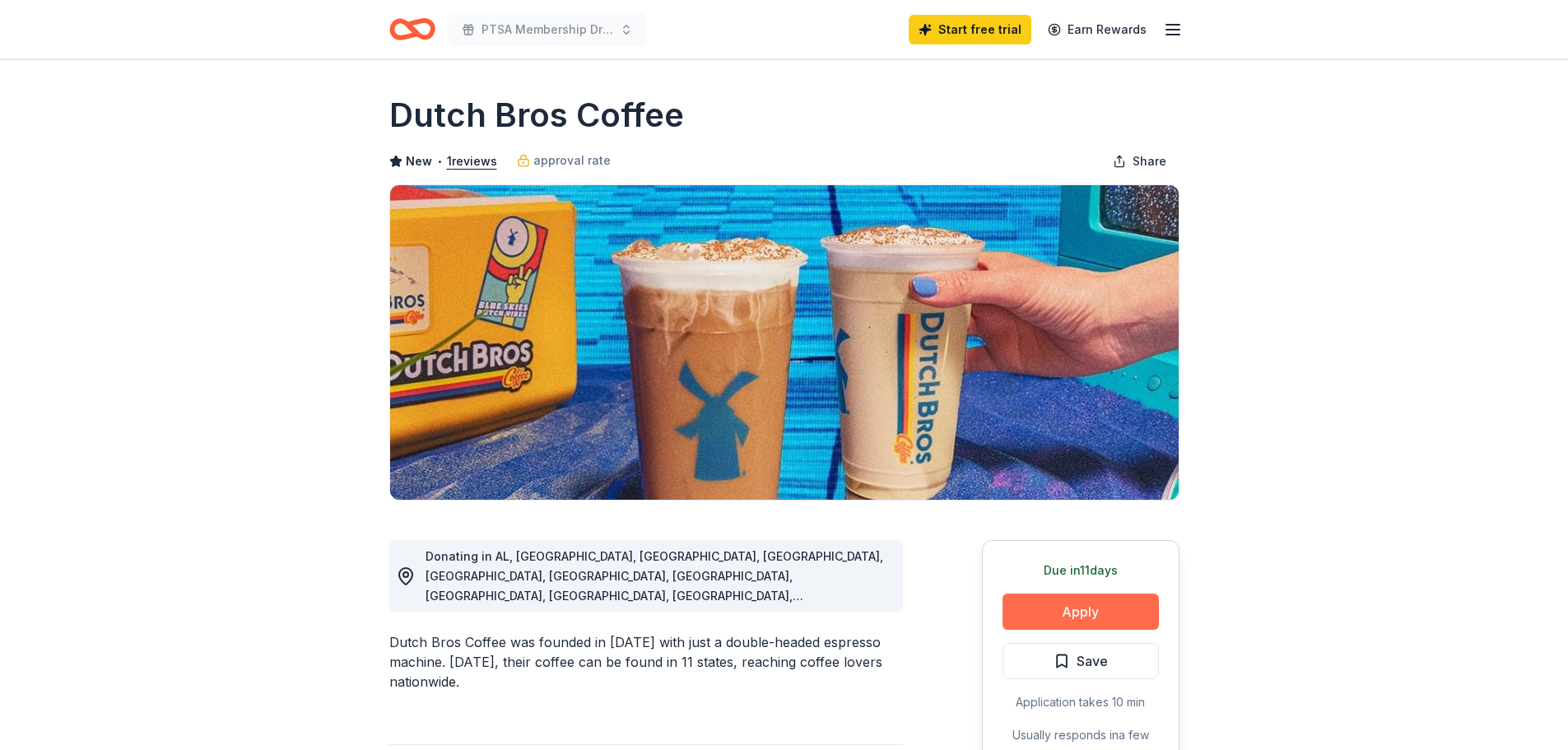
click at [1073, 614] on button "Apply" at bounding box center [1081, 611] width 156 height 37
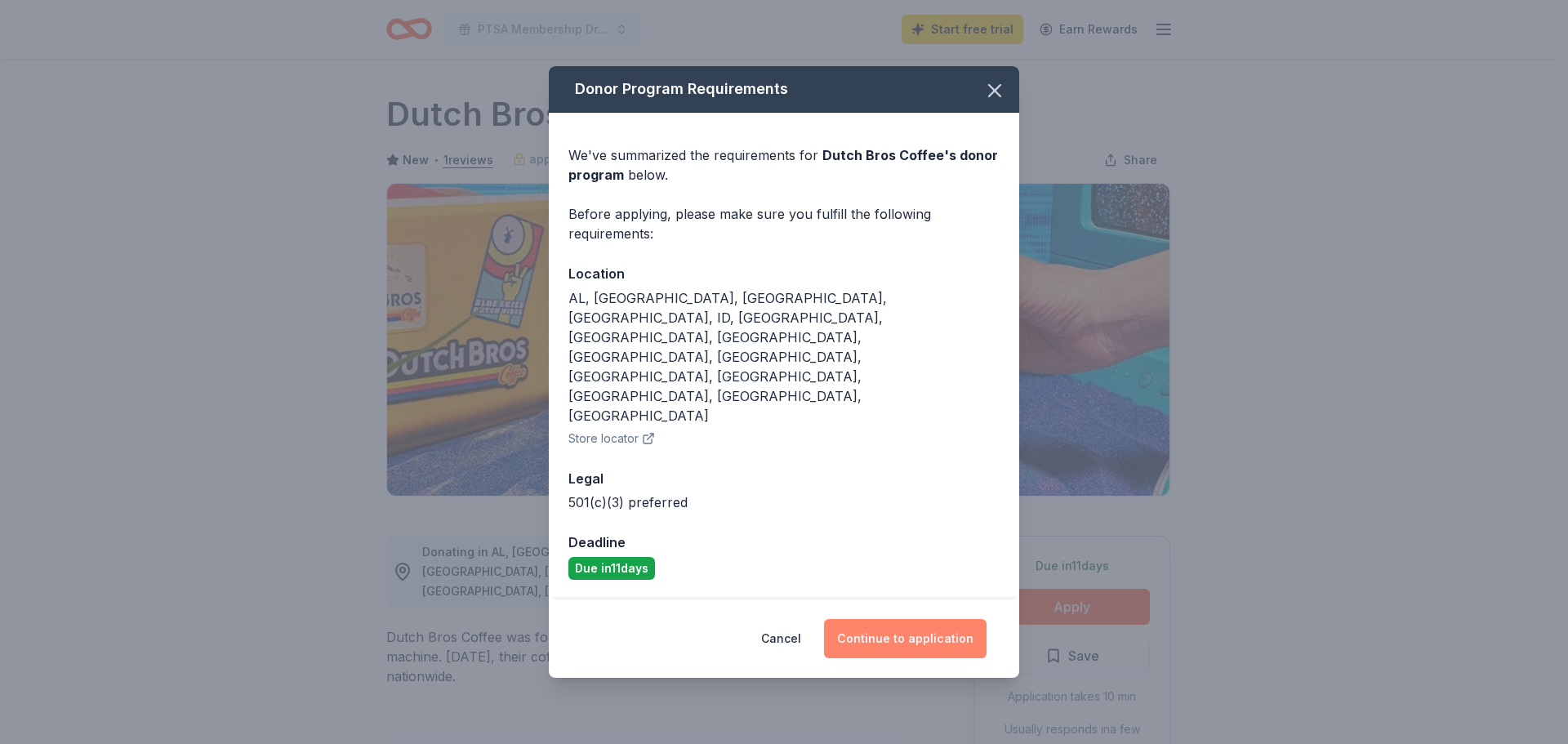
click at [919, 619] on button "Continue to application" at bounding box center [905, 639] width 163 height 39
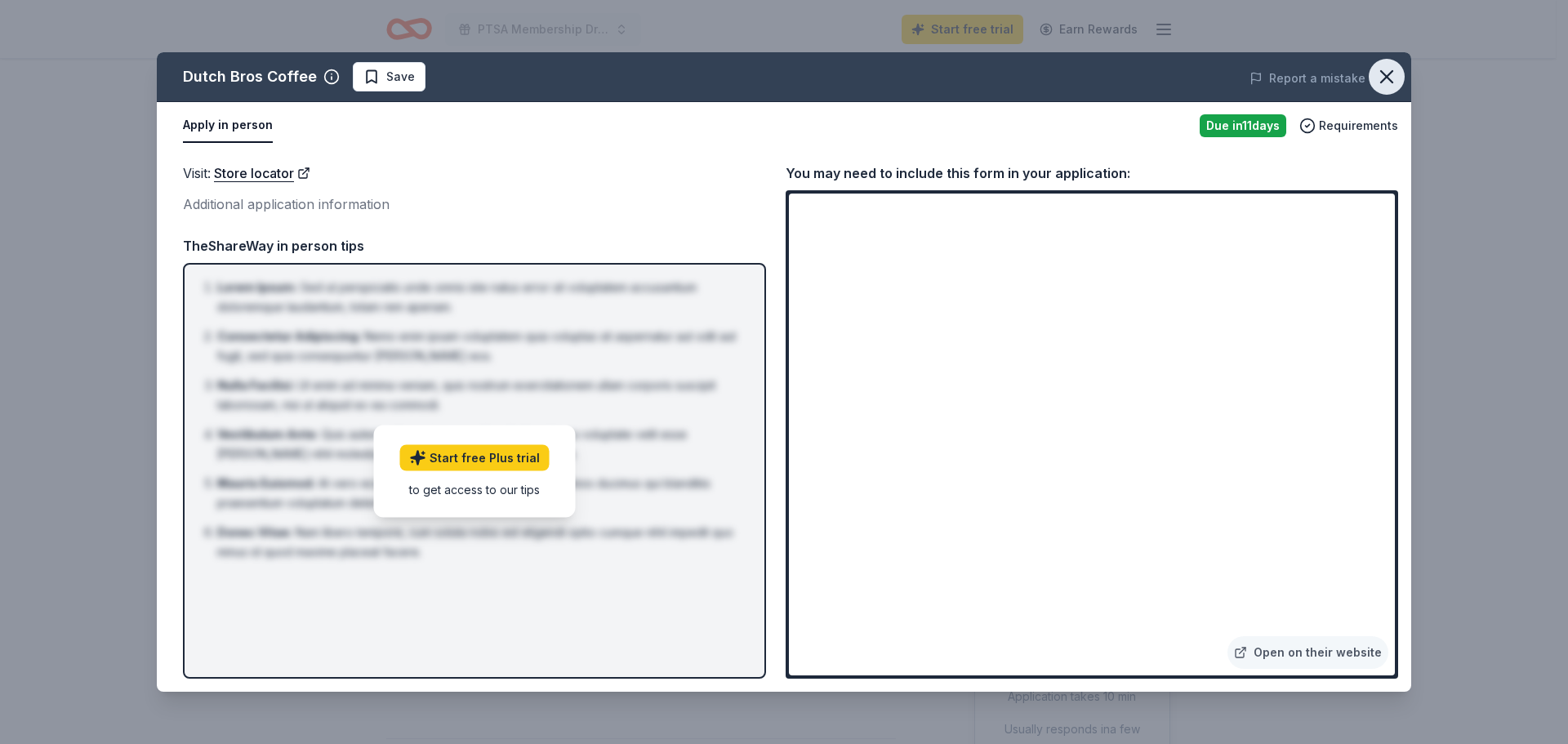
click at [1393, 76] on icon "button" at bounding box center [1386, 76] width 23 height 23
